Goal: Task Accomplishment & Management: Use online tool/utility

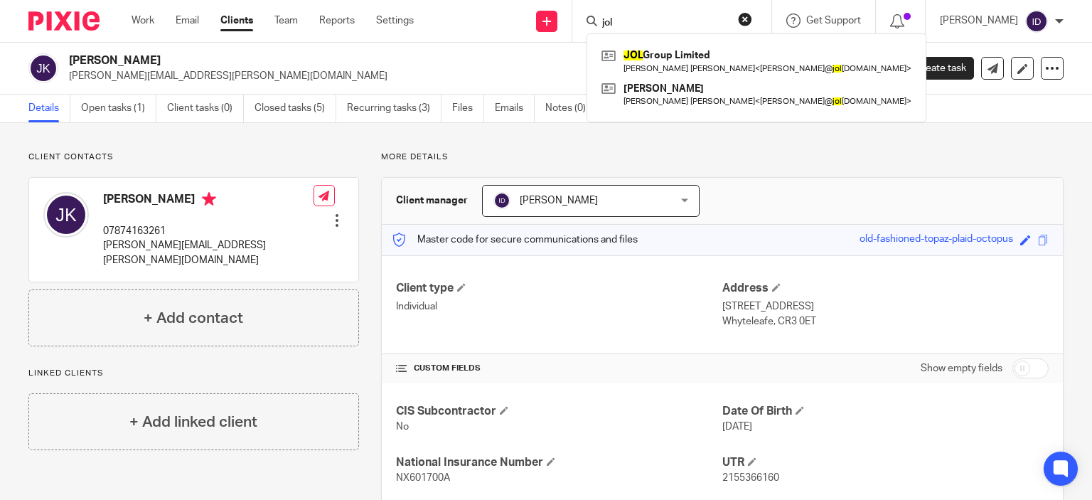
click at [245, 70] on p "johnny.kennett@sky.com" at bounding box center [470, 76] width 802 height 14
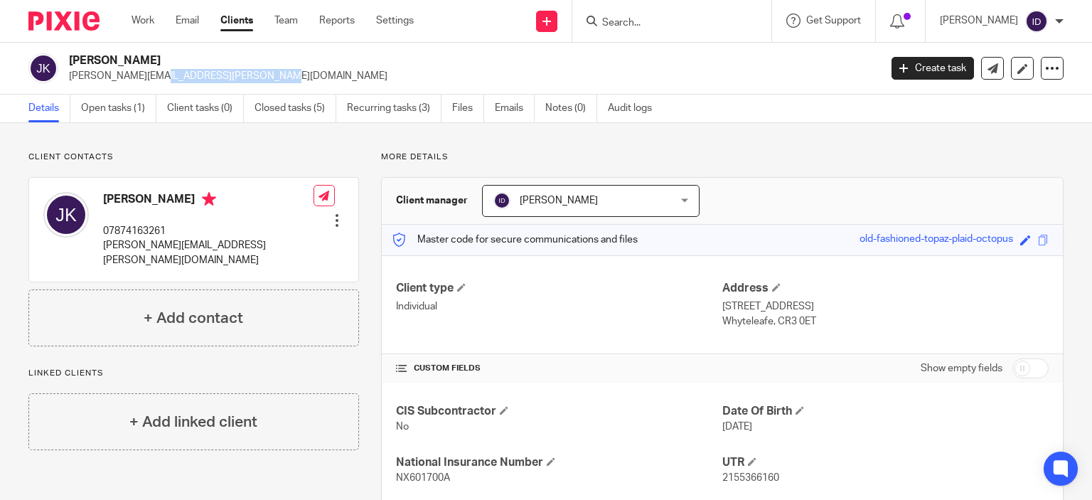
drag, startPoint x: 69, startPoint y: 76, endPoint x: 182, endPoint y: 74, distance: 113.1
click at [182, 74] on p "johnny.kennett@sky.com" at bounding box center [470, 76] width 802 height 14
copy p "johnny.kennett@sky.com"
click at [401, 473] on span "NX601700A" at bounding box center [423, 478] width 54 height 10
click at [107, 107] on link "Open tasks (1)" at bounding box center [118, 109] width 75 height 28
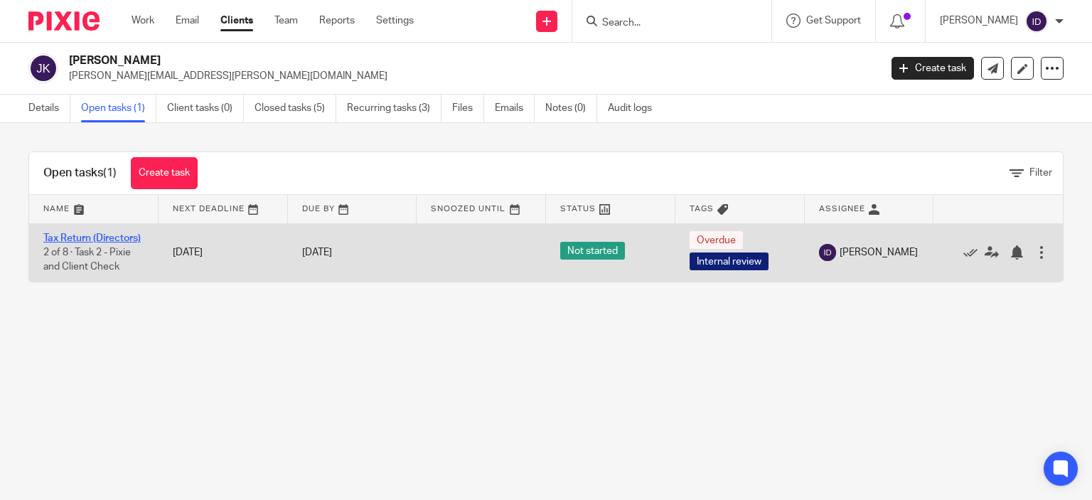
click at [66, 240] on link "Tax Return (Directors)" at bounding box center [91, 238] width 97 height 10
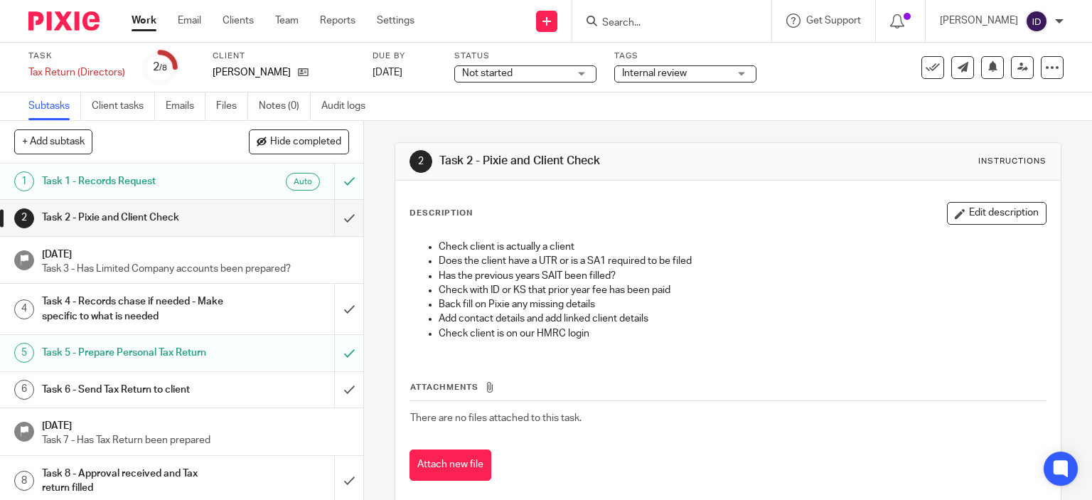
click at [697, 75] on span "Internal review" at bounding box center [675, 73] width 107 height 15
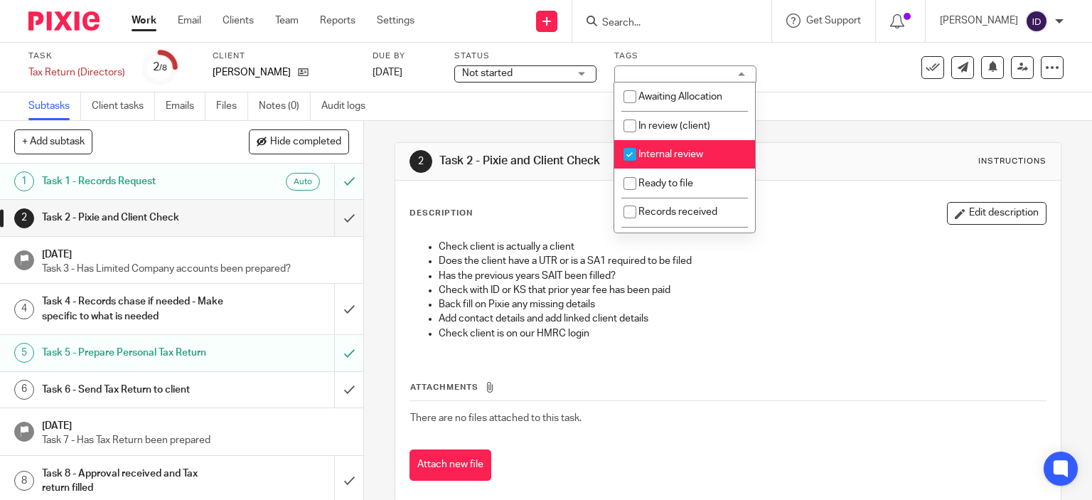
click at [628, 156] on input "checkbox" at bounding box center [630, 154] width 27 height 27
checkbox input "false"
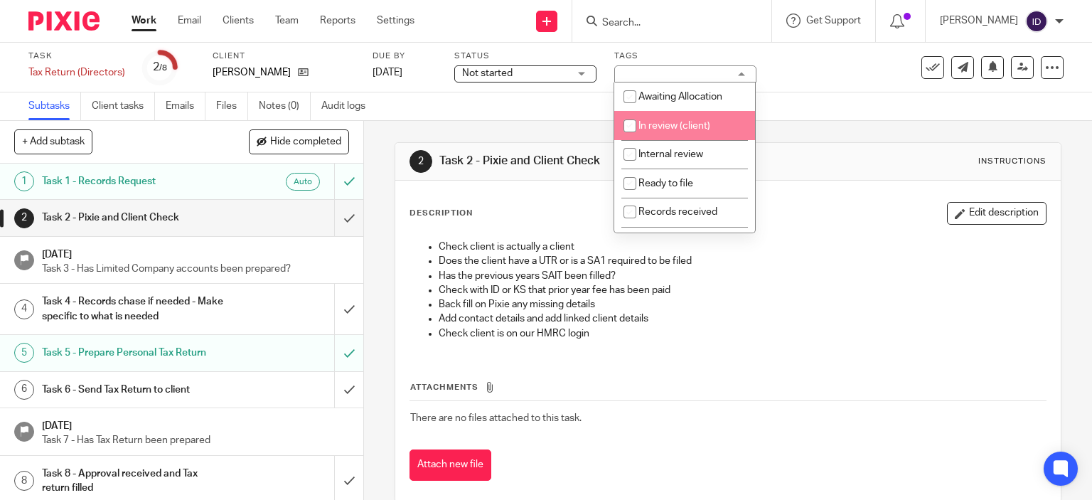
click at [633, 127] on input "checkbox" at bounding box center [630, 125] width 27 height 27
checkbox input "true"
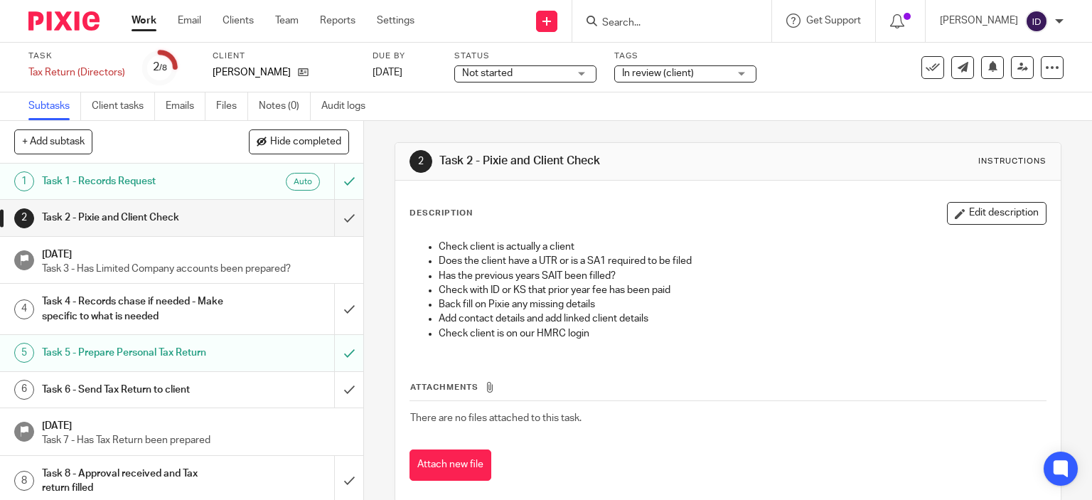
click at [535, 124] on div "2 Task 2 - Pixie and Client Check Instructions Description Edit description Che…" at bounding box center [729, 322] width 668 height 403
click at [332, 219] on input "submit" at bounding box center [181, 218] width 363 height 36
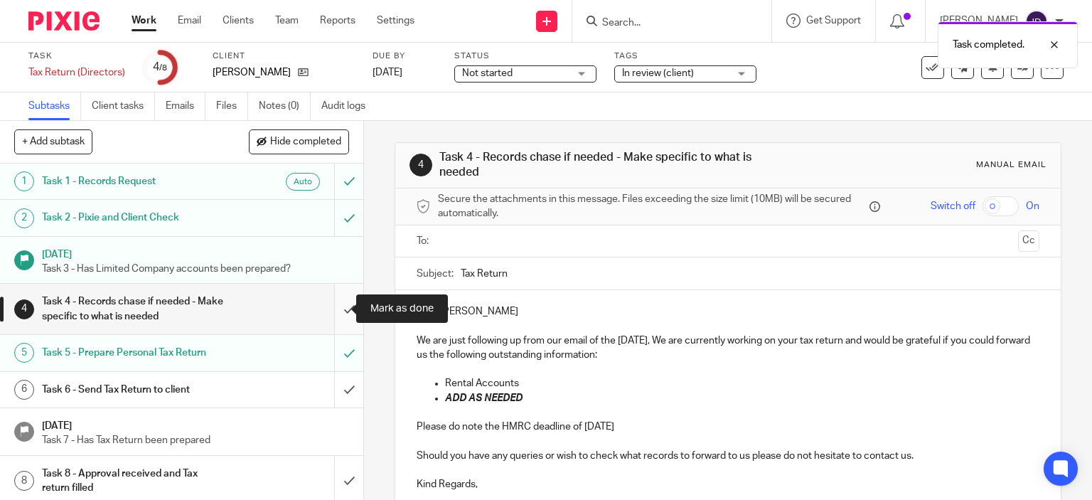
click at [333, 312] on input "submit" at bounding box center [181, 309] width 363 height 50
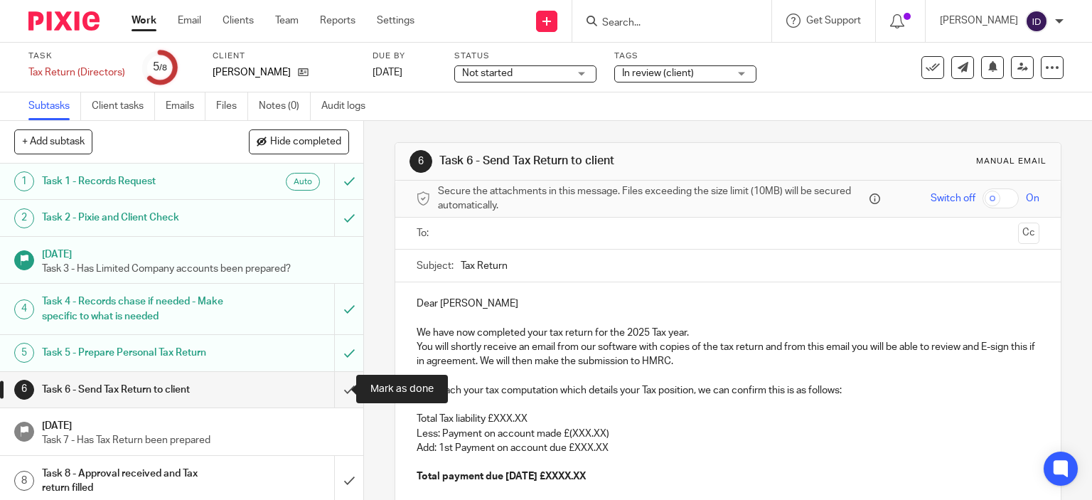
click at [336, 389] on input "submit" at bounding box center [181, 390] width 363 height 36
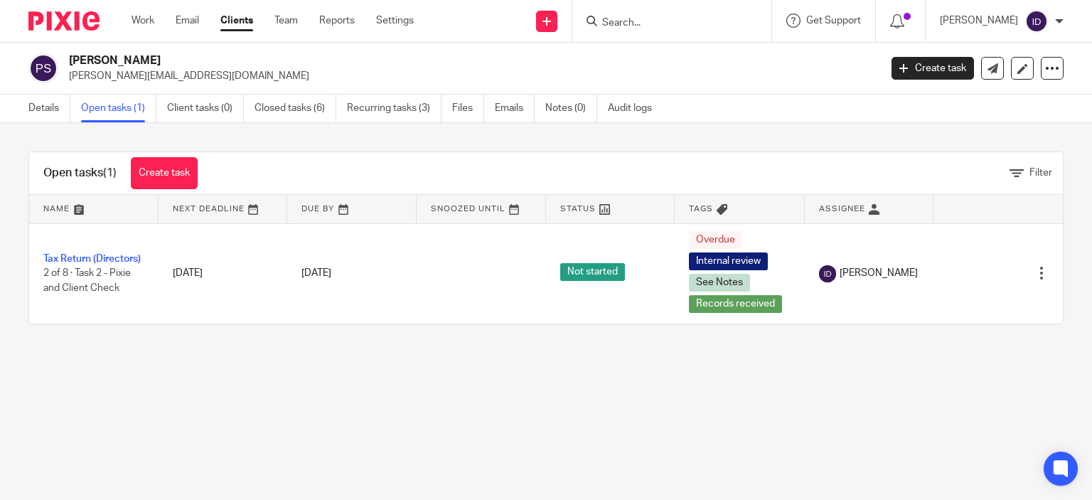
click at [356, 378] on main "Paul Smith paul.smith212@hotmail.co.uk Create task Update from Companies House …" at bounding box center [546, 250] width 1092 height 500
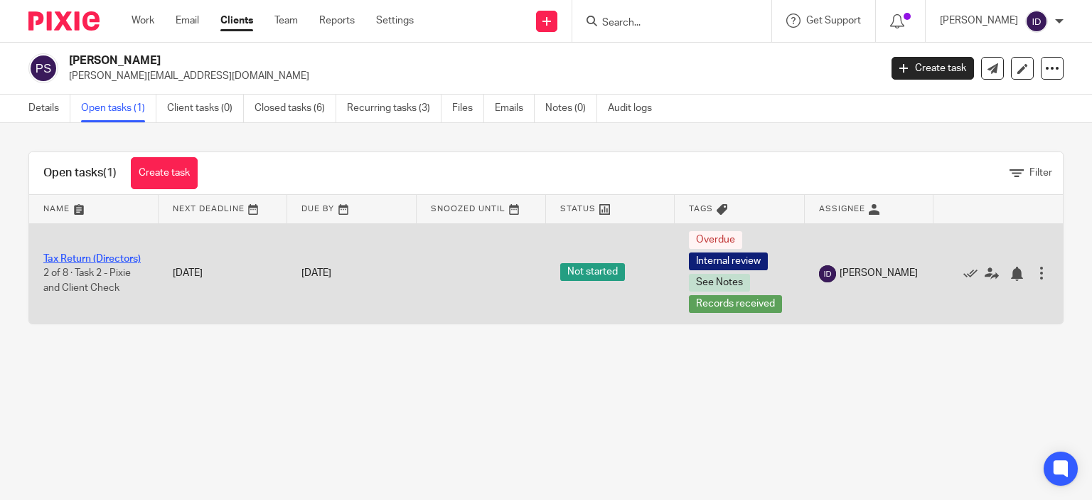
click at [65, 254] on link "Tax Return (Directors)" at bounding box center [91, 259] width 97 height 10
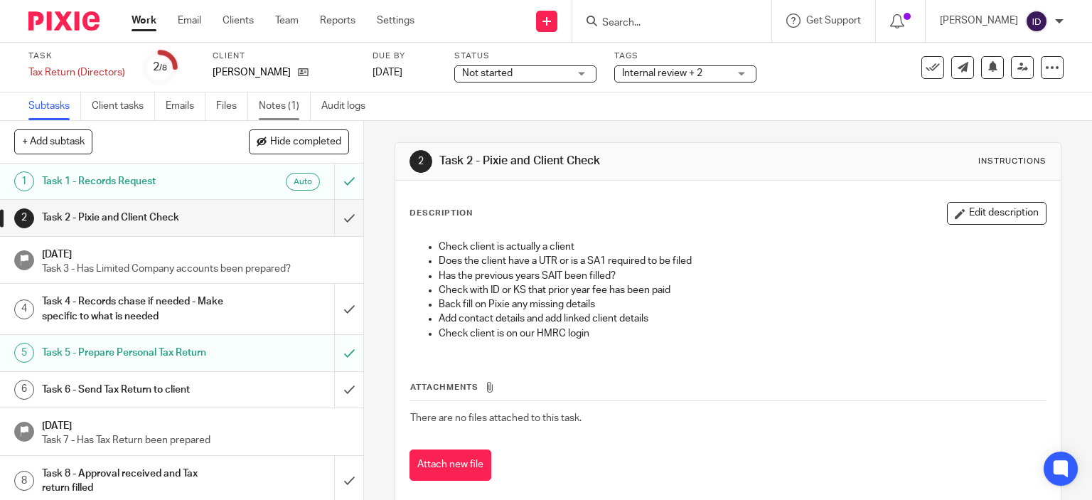
click at [270, 109] on link "Notes (1)" at bounding box center [285, 106] width 52 height 28
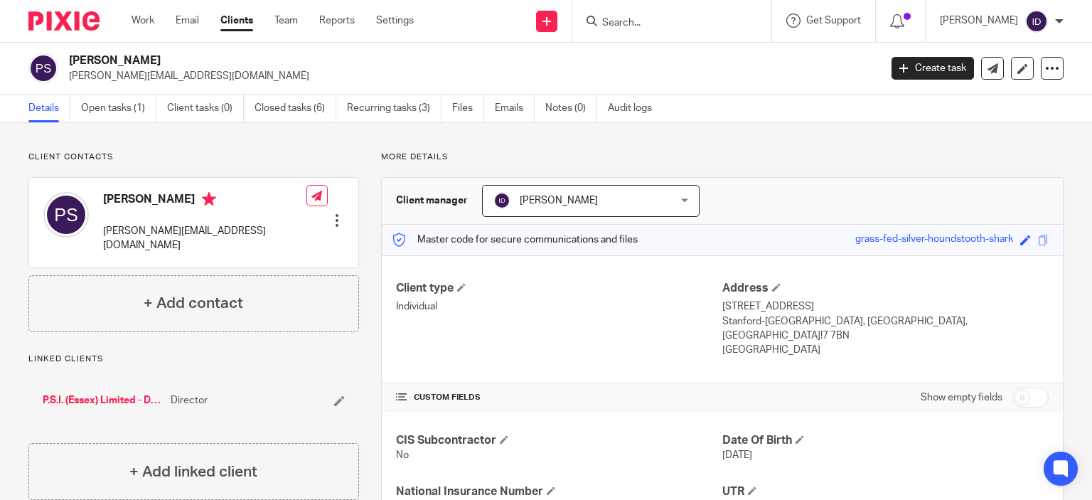
click at [771, 188] on div "Client manager Ian Douglas Ian Douglas Aimee Coveney Alison Whelan Callum Sewel…" at bounding box center [722, 201] width 681 height 47
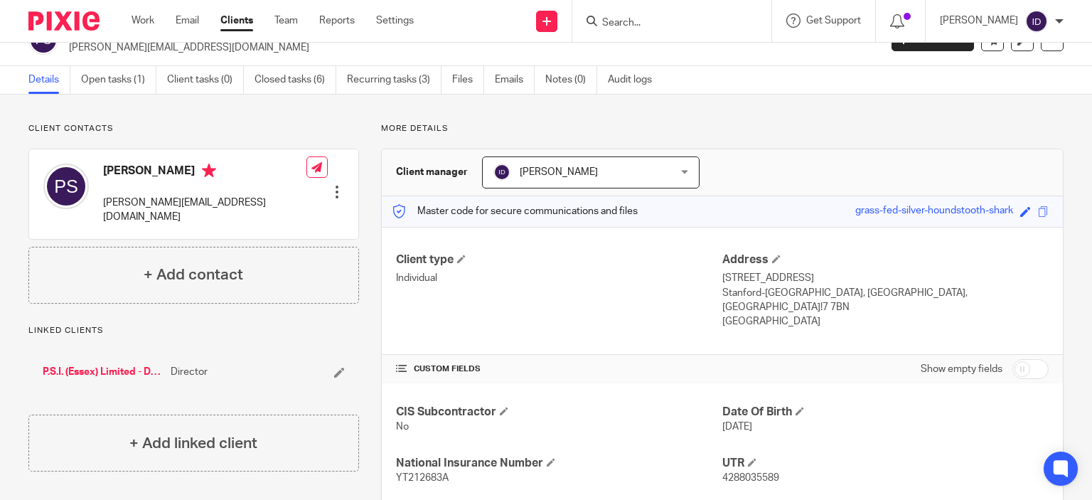
scroll to position [57, 0]
